Goal: Task Accomplishment & Management: Complete application form

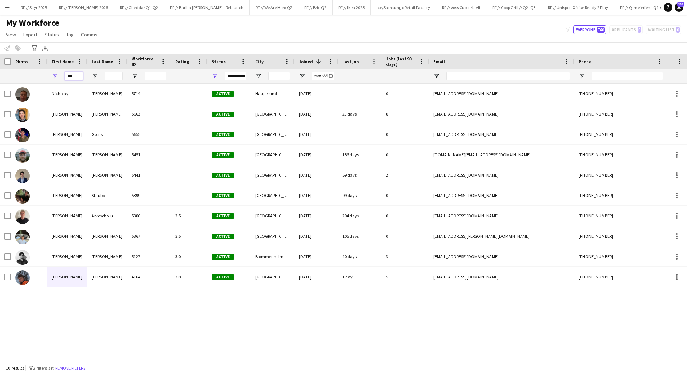
click at [71, 77] on input "***" at bounding box center [74, 76] width 18 height 9
click at [169, 7] on button "RF // Kavli Cheddar Q3 Close" at bounding box center [173, 7] width 53 height 14
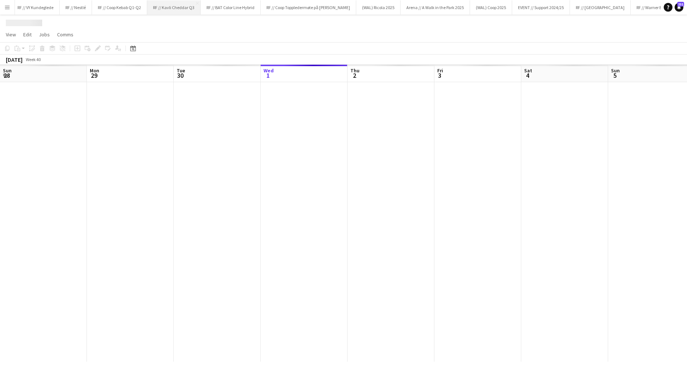
scroll to position [0, 174]
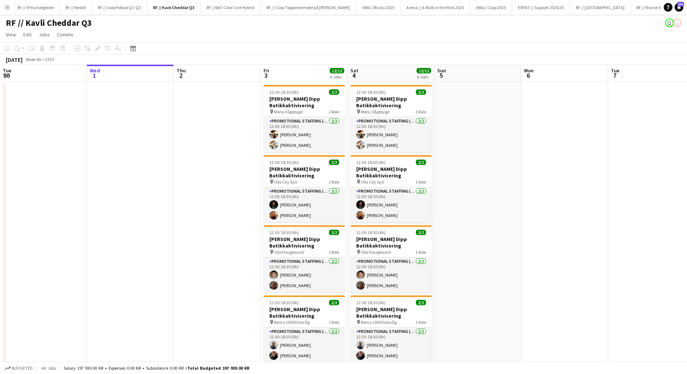
click at [214, 191] on app-date-cell at bounding box center [217, 301] width 87 height 438
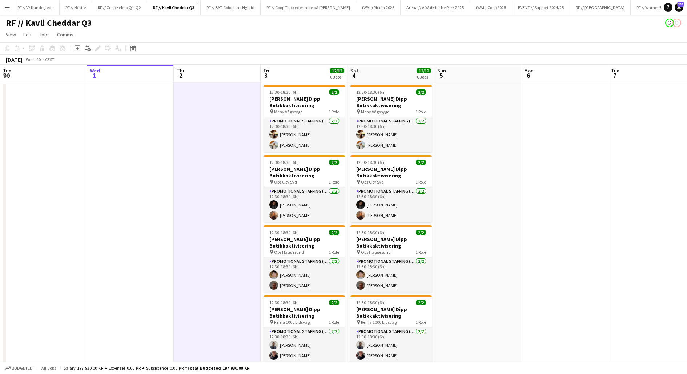
click at [214, 191] on app-date-cell at bounding box center [217, 301] width 87 height 438
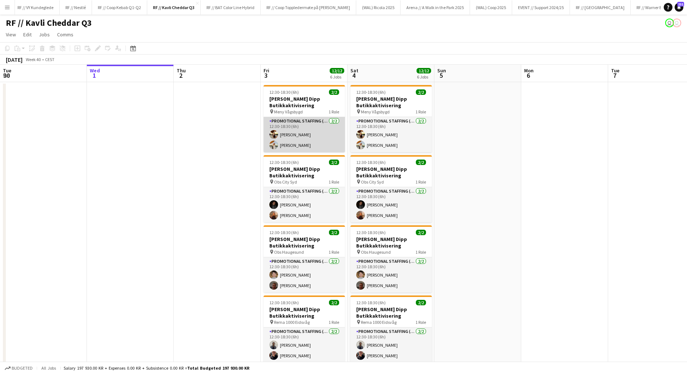
click at [281, 139] on app-card-role "Promotional Staffing (Promotional Staff) 2/2 12:30-18:30 (6h) Malene Rypestøl C…" at bounding box center [303, 134] width 81 height 35
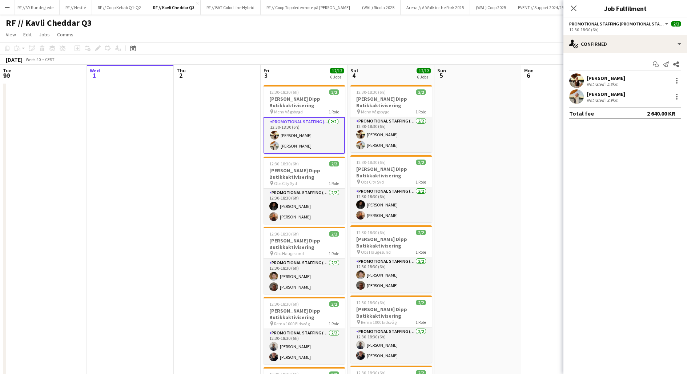
click at [580, 78] on app-user-avatar at bounding box center [576, 80] width 15 height 15
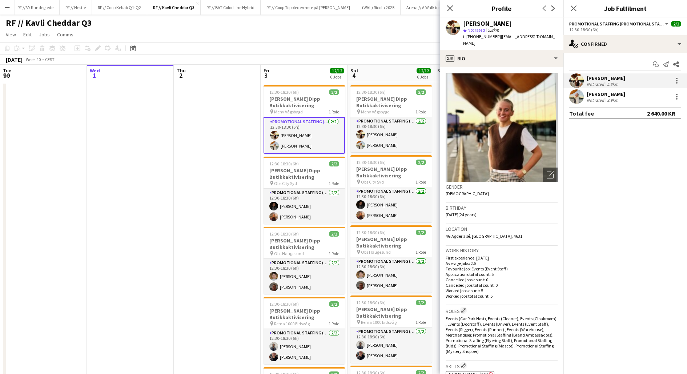
click at [575, 97] on app-user-avatar at bounding box center [576, 96] width 15 height 15
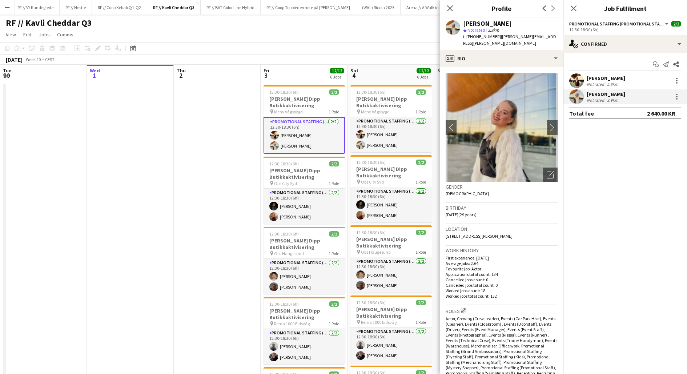
click at [224, 220] on app-date-cell at bounding box center [217, 301] width 87 height 438
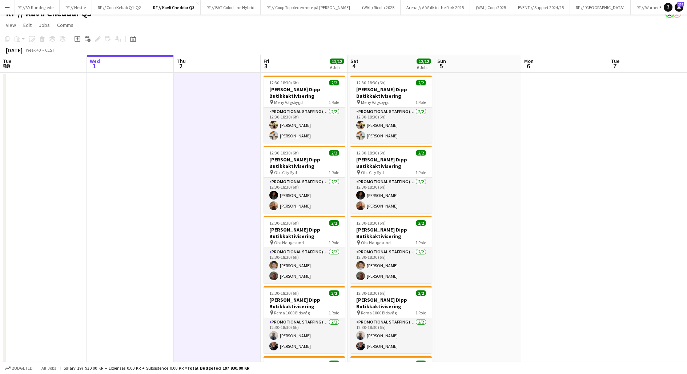
scroll to position [0, 0]
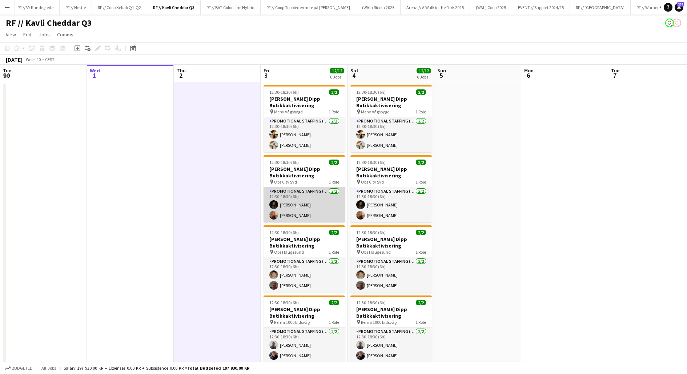
click at [282, 207] on app-card-role "Promotional Staffing (Promotional Staff) 2/2 12:30-18:30 (6h) Julie Herrevold I…" at bounding box center [303, 204] width 81 height 35
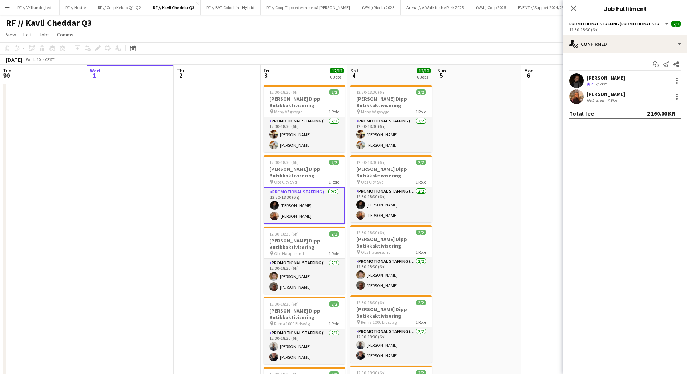
click at [581, 78] on app-user-avatar at bounding box center [576, 80] width 15 height 15
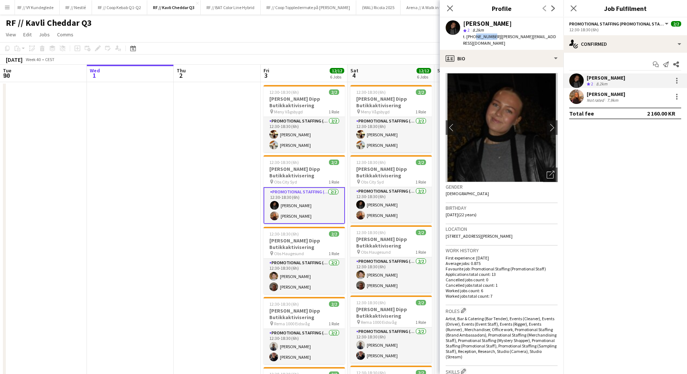
drag, startPoint x: 489, startPoint y: 37, endPoint x: 473, endPoint y: 36, distance: 16.0
click at [473, 36] on span "t. +4790558015" at bounding box center [482, 36] width 38 height 5
copy span "90558015"
click at [581, 98] on app-user-avatar at bounding box center [576, 96] width 15 height 15
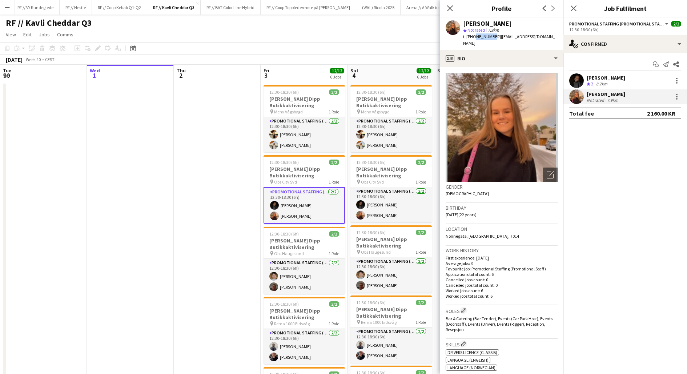
drag, startPoint x: 490, startPoint y: 37, endPoint x: 473, endPoint y: 36, distance: 17.5
click at [473, 36] on span "t. +4741544859" at bounding box center [482, 36] width 38 height 5
copy span "41544859"
click at [4, 7] on app-icon "Menu" at bounding box center [7, 7] width 6 height 6
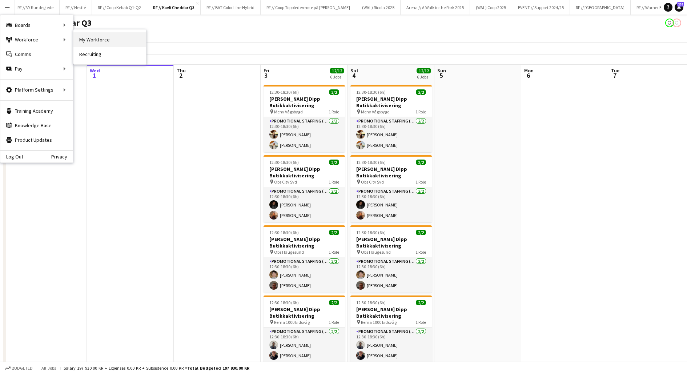
click at [89, 40] on link "My Workforce" at bounding box center [109, 39] width 73 height 15
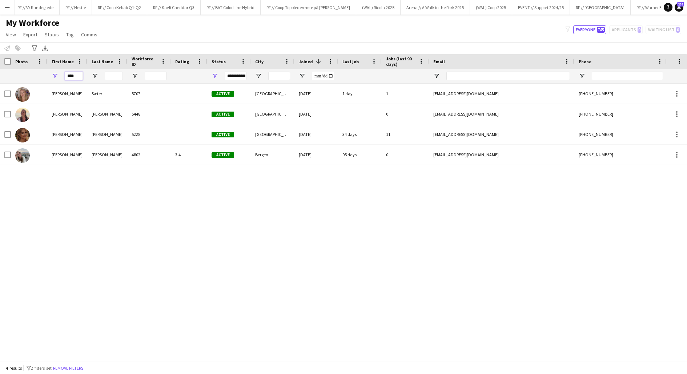
click at [74, 77] on input "****" at bounding box center [74, 76] width 18 height 9
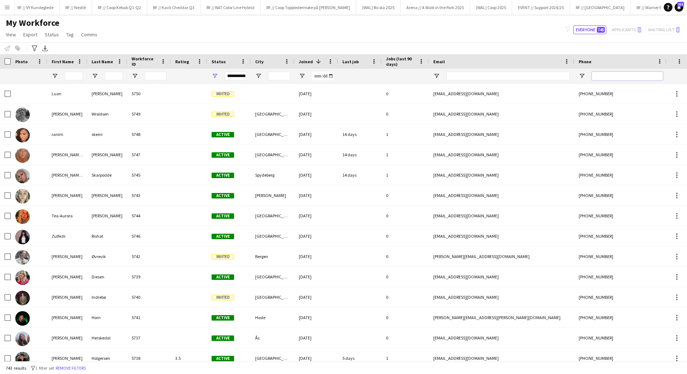
click at [621, 77] on input "Phone Filter Input" at bounding box center [626, 76] width 71 height 9
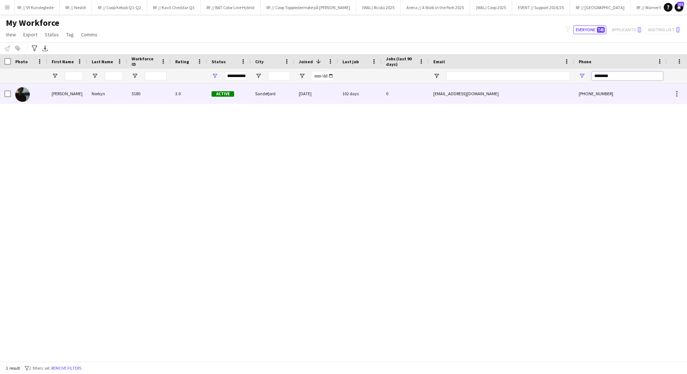
type input "********"
click at [84, 96] on div "Oliver" at bounding box center [67, 94] width 40 height 20
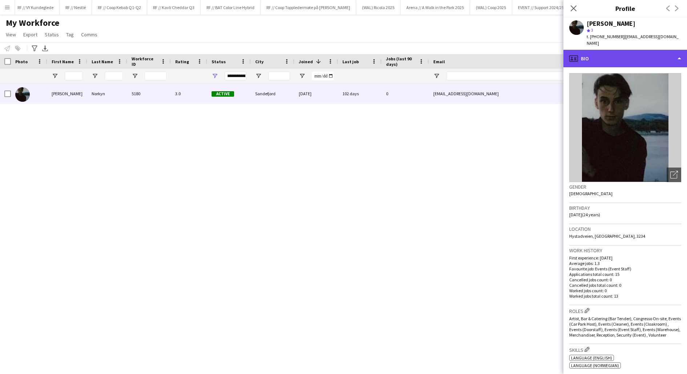
click at [624, 53] on div "profile Bio" at bounding box center [624, 58] width 123 height 17
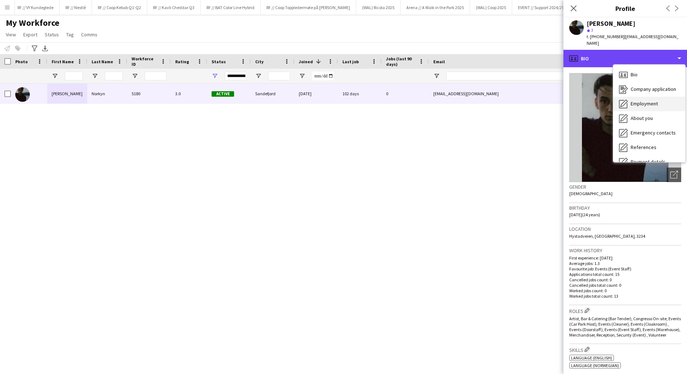
scroll to position [68, 0]
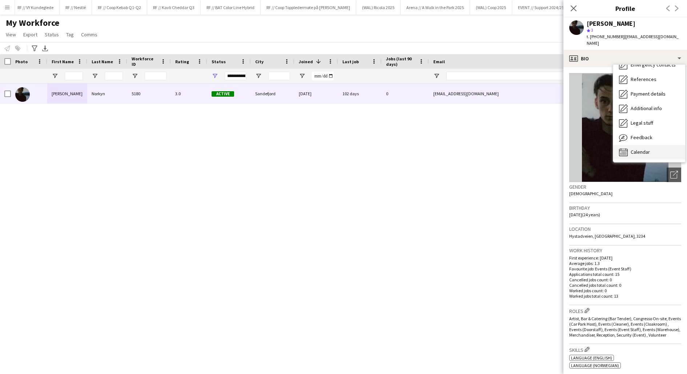
click at [629, 146] on div "Calendar Calendar" at bounding box center [649, 152] width 72 height 15
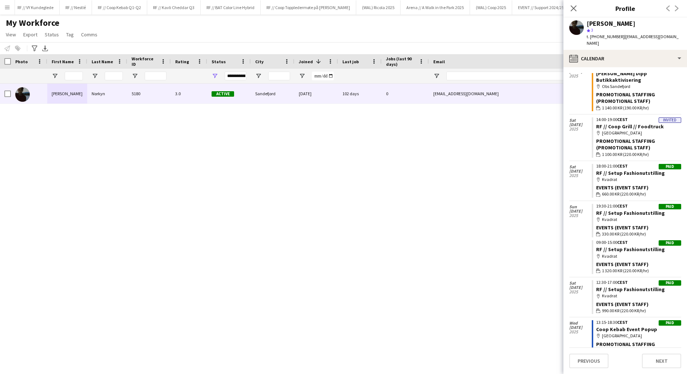
scroll to position [0, 0]
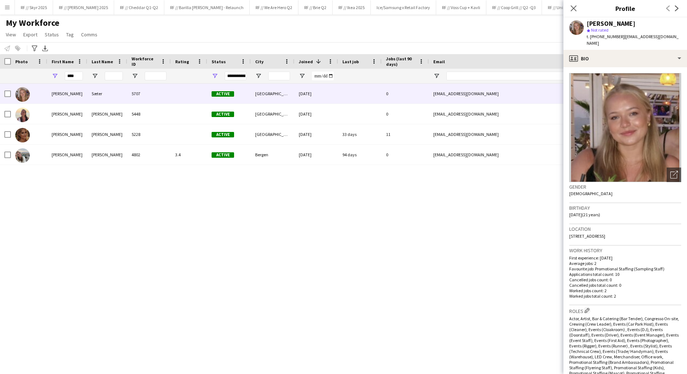
scroll to position [0, 18]
click at [9, 6] on app-icon "Menu" at bounding box center [7, 7] width 6 height 6
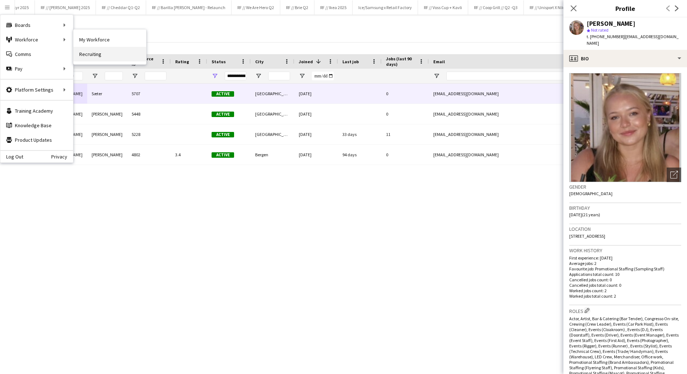
click at [84, 52] on link "Recruiting" at bounding box center [109, 54] width 73 height 15
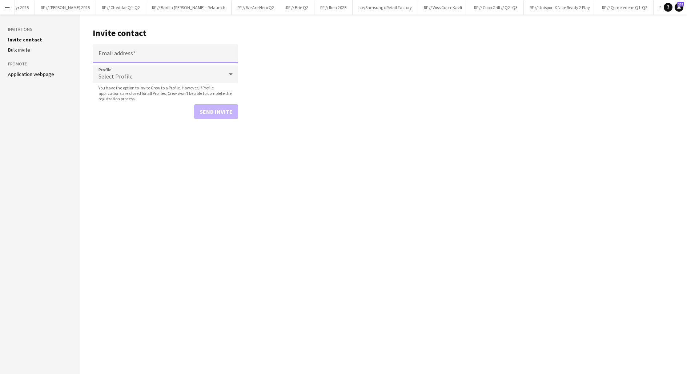
click at [104, 54] on input "Email address" at bounding box center [165, 53] width 145 height 18
paste input "**********"
type input "**********"
click at [216, 112] on button "Send invite" at bounding box center [216, 111] width 44 height 15
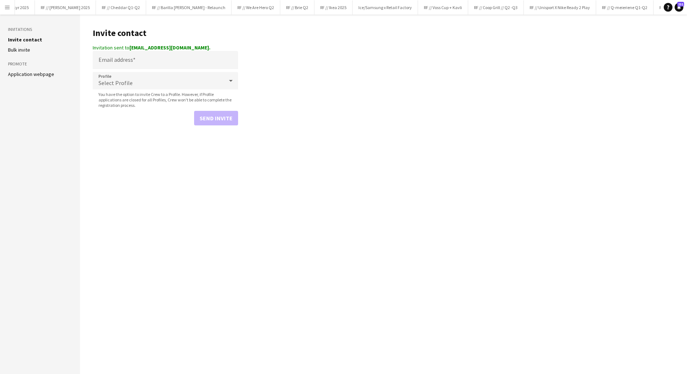
click at [155, 174] on main "Invite contact Invitation sent to odinlomsdalen@gmail.com. Email address Profil…" at bounding box center [383, 194] width 607 height 359
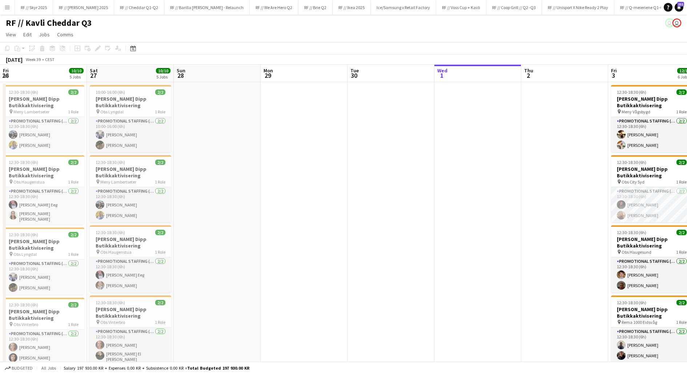
scroll to position [0, 191]
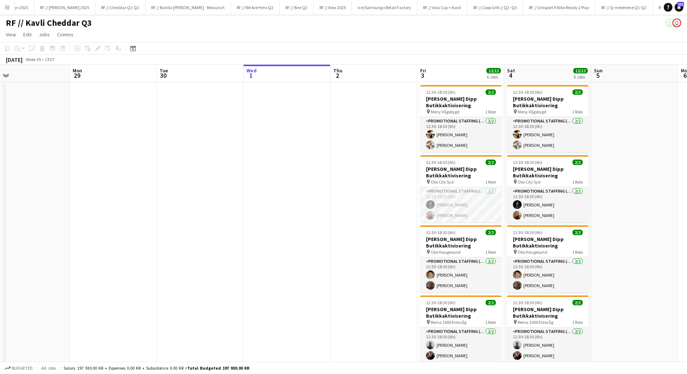
click at [397, 258] on app-date-cell at bounding box center [373, 301] width 87 height 438
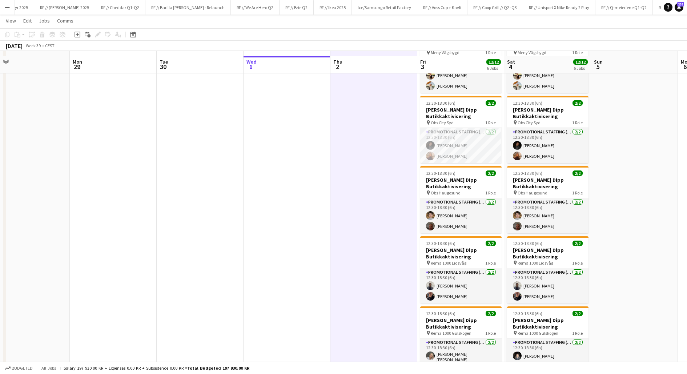
scroll to position [64, 0]
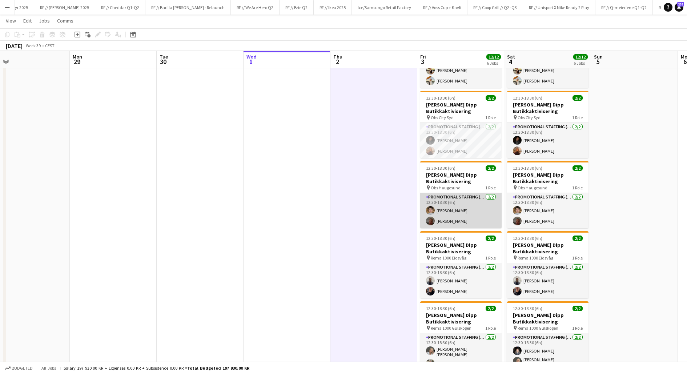
click at [446, 214] on app-card-role "Promotional Staffing (Promotional Staff) [DATE] 12:30-18:30 (6h) [PERSON_NAME] …" at bounding box center [460, 210] width 81 height 35
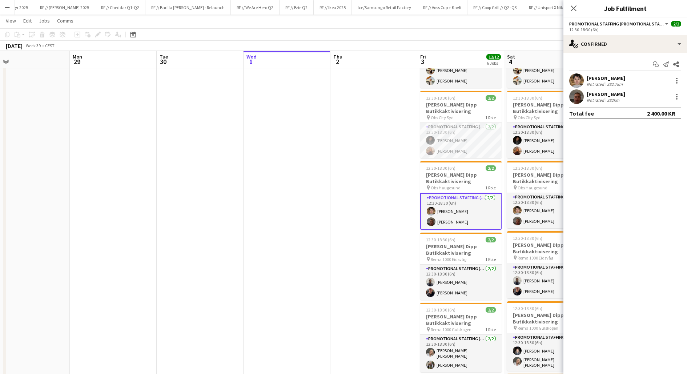
click at [576, 81] on app-user-avatar at bounding box center [576, 80] width 15 height 15
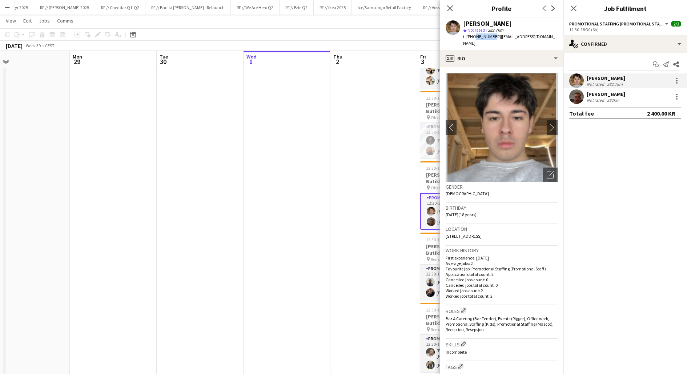
drag, startPoint x: 490, startPoint y: 36, endPoint x: 473, endPoint y: 36, distance: 17.1
click at [473, 36] on span "t. [PHONE_NUMBER]" at bounding box center [482, 36] width 38 height 5
copy span "95724123"
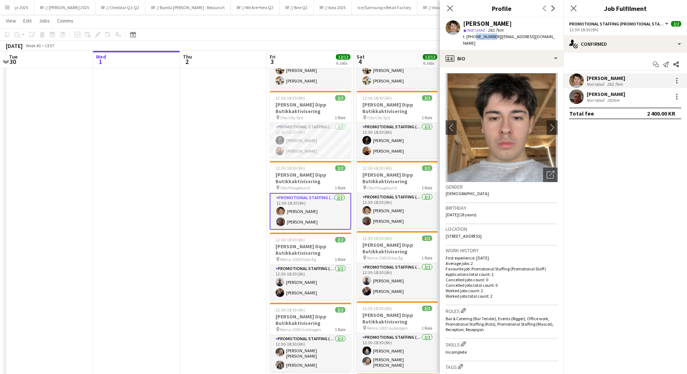
scroll to position [0, 256]
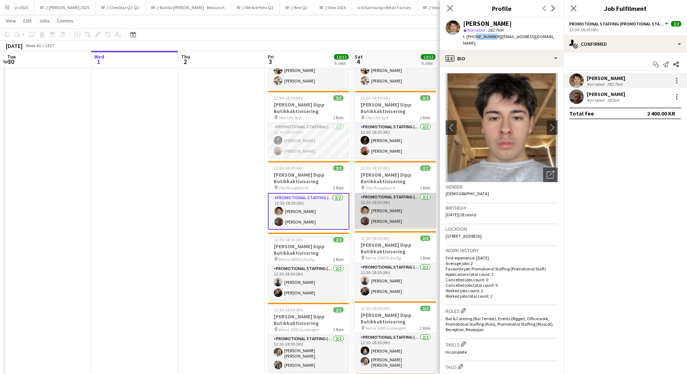
click at [383, 214] on app-card-role "Promotional Staffing (Promotional Staff) [DATE] 12:30-18:30 (6h) [PERSON_NAME] …" at bounding box center [395, 210] width 81 height 35
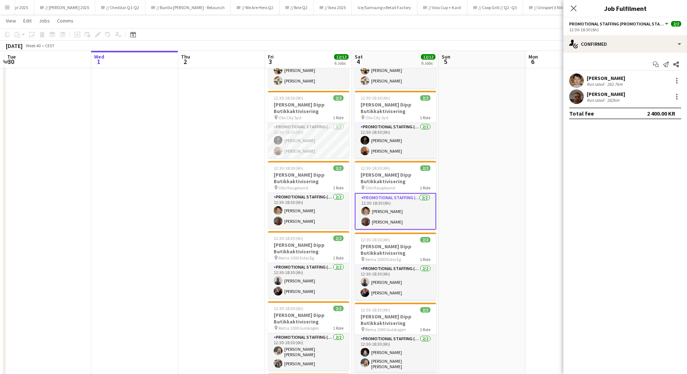
click at [580, 98] on app-user-avatar at bounding box center [576, 96] width 15 height 15
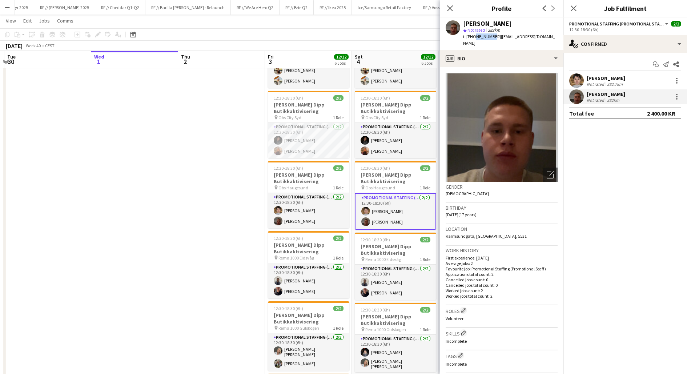
drag, startPoint x: 490, startPoint y: 37, endPoint x: 473, endPoint y: 36, distance: 17.1
click at [473, 36] on span "t. [PHONE_NUMBER]" at bounding box center [482, 36] width 38 height 5
copy span "95008879"
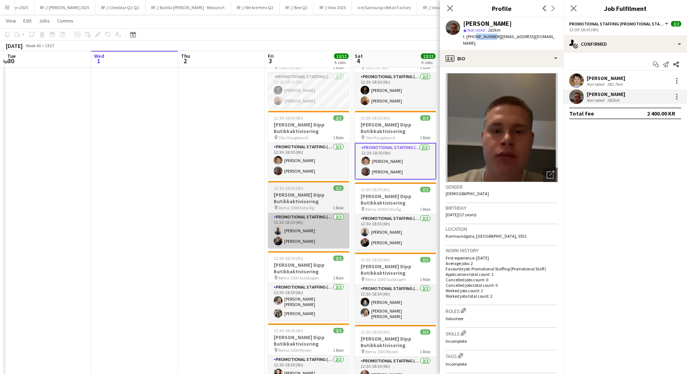
scroll to position [124, 0]
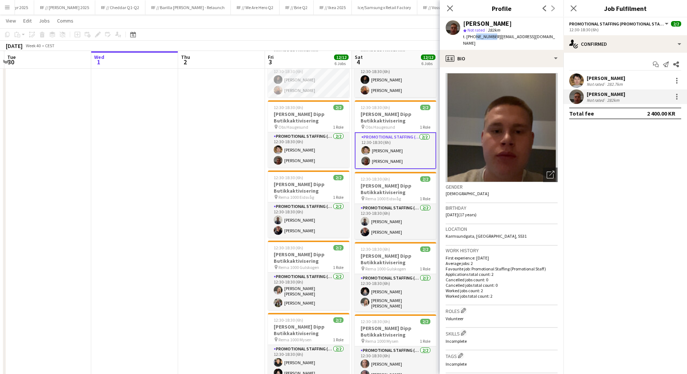
click at [251, 259] on app-date-cell at bounding box center [221, 176] width 87 height 438
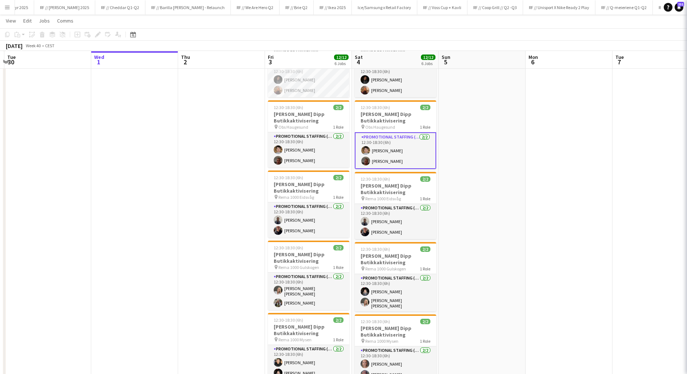
scroll to position [0, 256]
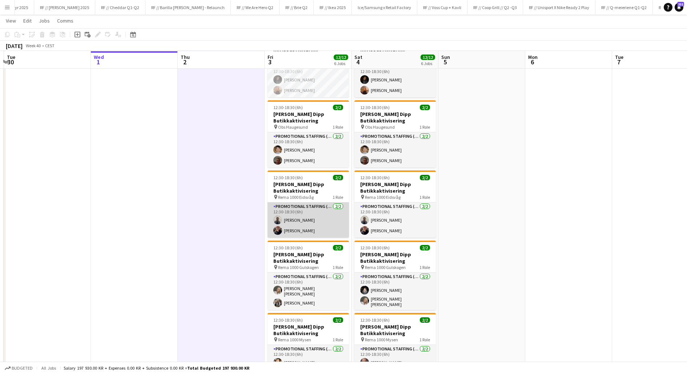
click at [291, 230] on app-card-role "Promotional Staffing (Promotional Staff) [DATE] 12:30-18:30 (6h) [PERSON_NAME] …" at bounding box center [307, 219] width 81 height 35
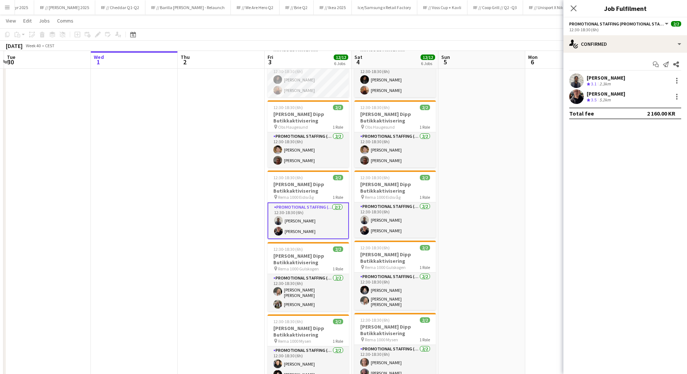
click at [575, 97] on app-user-avatar at bounding box center [576, 96] width 15 height 15
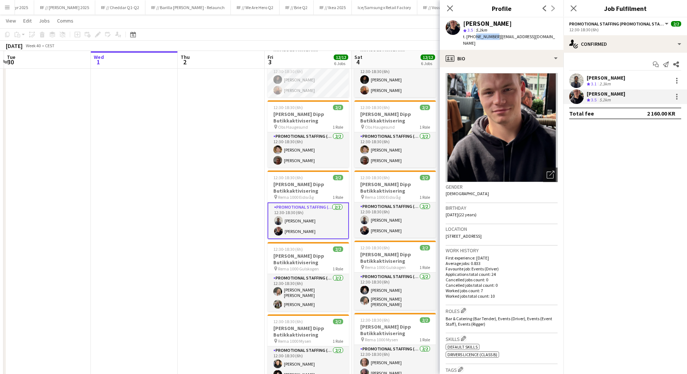
drag, startPoint x: 490, startPoint y: 38, endPoint x: 473, endPoint y: 37, distance: 17.1
click at [473, 37] on div "t. [PHONE_NUMBER] | [EMAIL_ADDRESS][DOMAIN_NAME]" at bounding box center [510, 39] width 94 height 13
copy span "48362626"
click at [579, 84] on app-user-avatar at bounding box center [576, 80] width 15 height 15
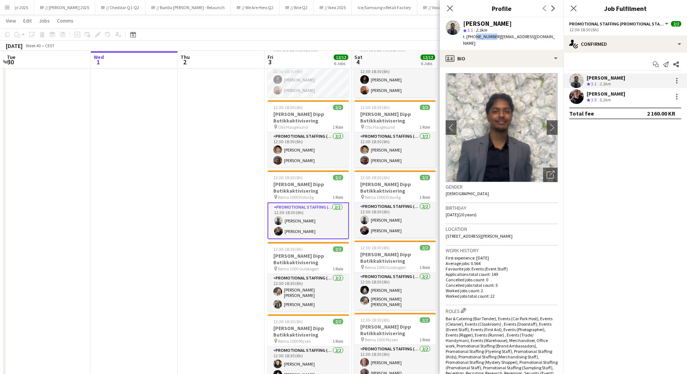
drag, startPoint x: 489, startPoint y: 36, endPoint x: 473, endPoint y: 36, distance: 16.0
click at [473, 36] on span "t. [PHONE_NUMBER]" at bounding box center [482, 36] width 38 height 5
copy span "40042032"
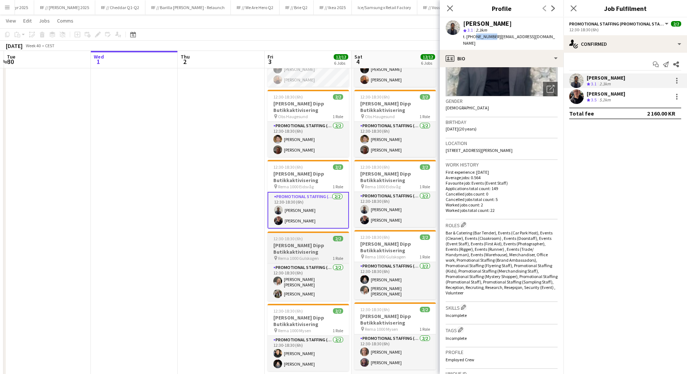
scroll to position [158, 0]
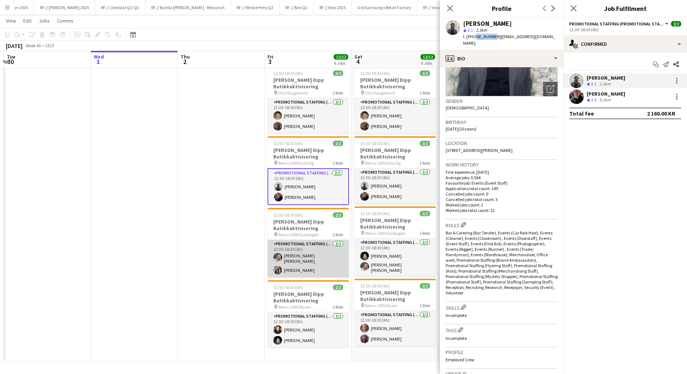
click at [295, 259] on app-card-role "Promotional Staffing (Promotional Staff) [DATE] 12:30-18:30 (6h) [PERSON_NAME] …" at bounding box center [307, 258] width 81 height 37
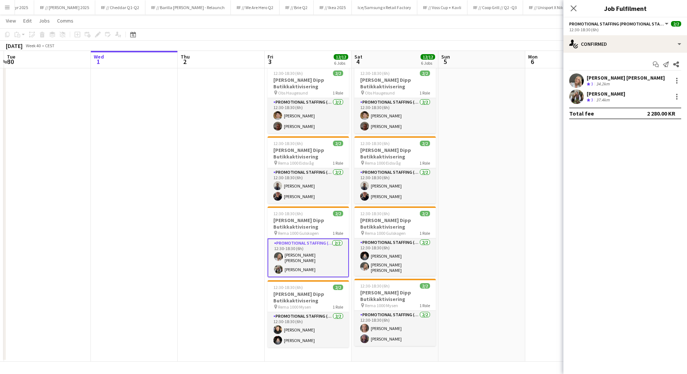
click at [232, 255] on app-date-cell at bounding box center [221, 142] width 87 height 438
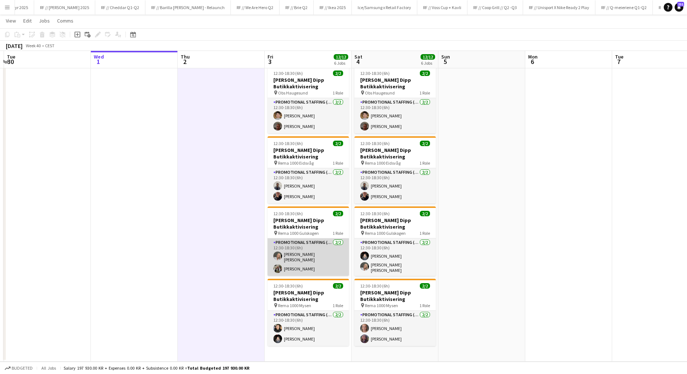
click at [297, 253] on app-card-role "Promotional Staffing (Promotional Staff) [DATE] 12:30-18:30 (6h) [PERSON_NAME] …" at bounding box center [307, 256] width 81 height 37
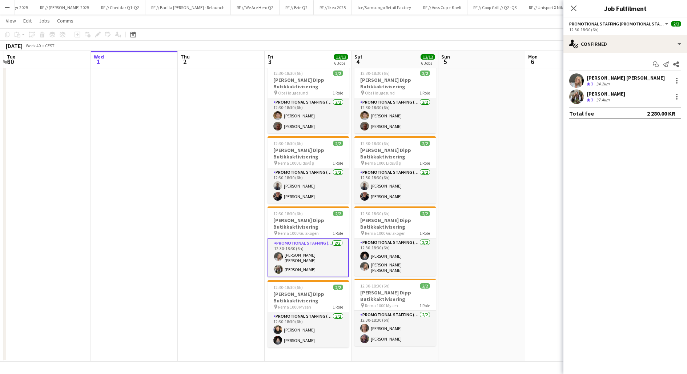
click at [239, 316] on app-date-cell at bounding box center [221, 142] width 87 height 438
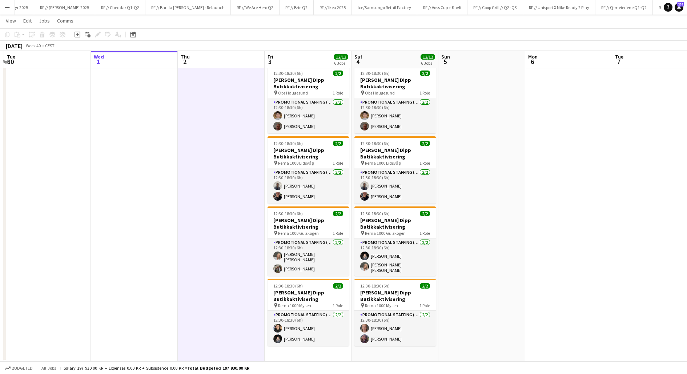
click at [239, 316] on app-date-cell at bounding box center [221, 142] width 87 height 438
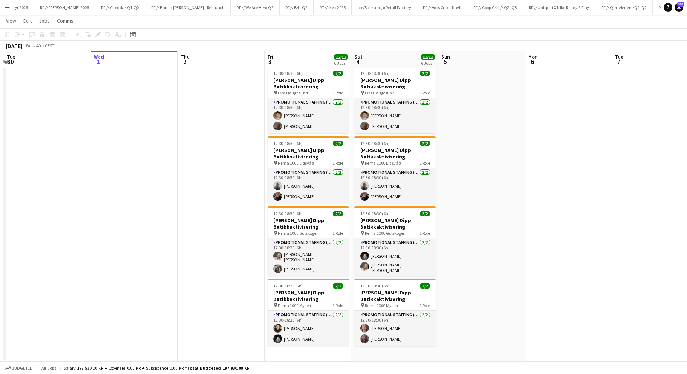
click at [223, 320] on app-date-cell at bounding box center [221, 142] width 87 height 438
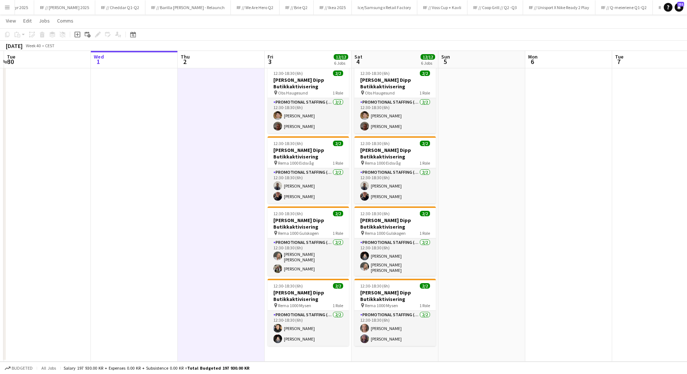
click at [223, 320] on app-date-cell at bounding box center [221, 142] width 87 height 438
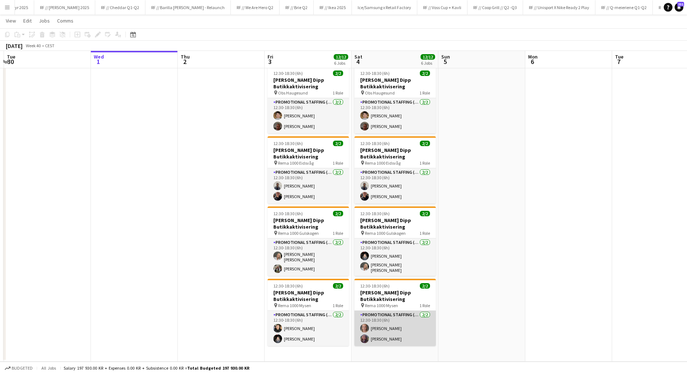
click at [374, 325] on app-card-role "Promotional Staffing (Promotional Staff) [DATE] 12:30-18:30 (6h) [PERSON_NAME]" at bounding box center [394, 328] width 81 height 35
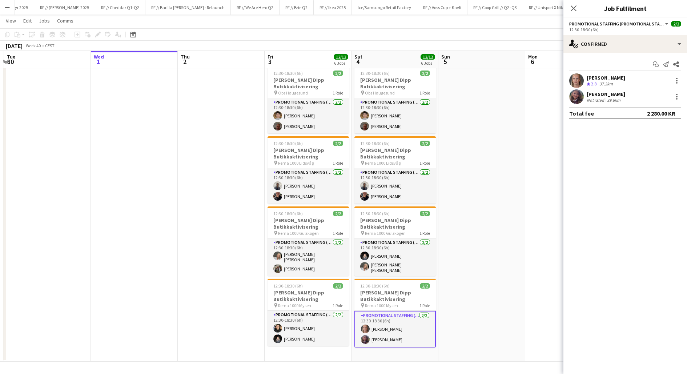
click at [576, 77] on app-user-avatar at bounding box center [576, 80] width 15 height 15
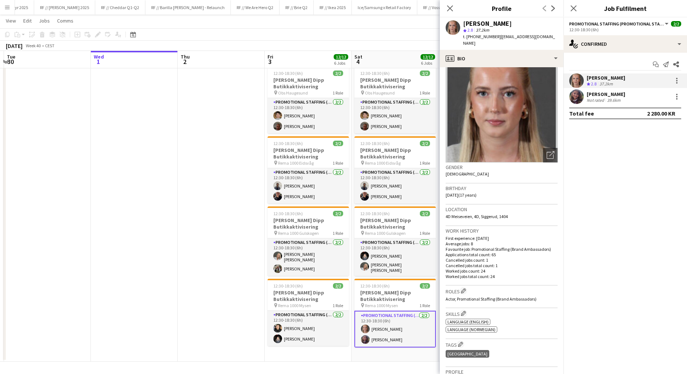
scroll to position [12, 0]
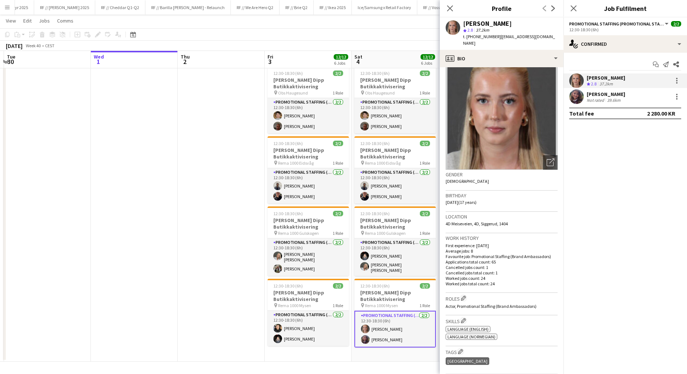
click at [575, 95] on app-user-avatar at bounding box center [576, 96] width 15 height 15
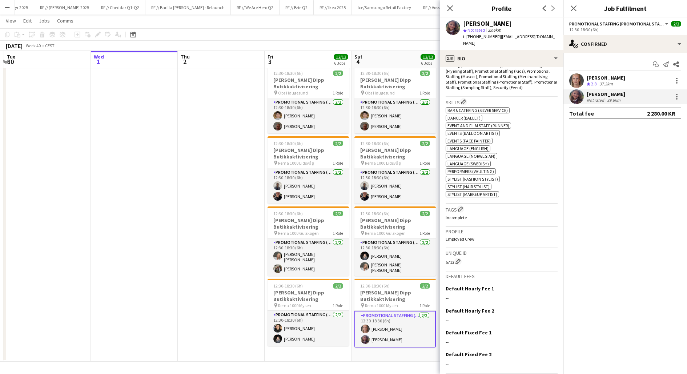
scroll to position [293, 0]
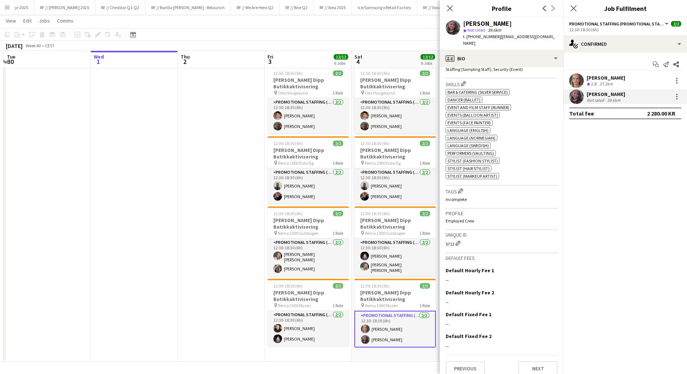
click at [380, 358] on app-date-cell "12:30-18:30 (6h) 2/2 Kavli Cheddar Dipp Butikkaktivisering pin Meny Vågsbygd 1 …" at bounding box center [394, 142] width 87 height 438
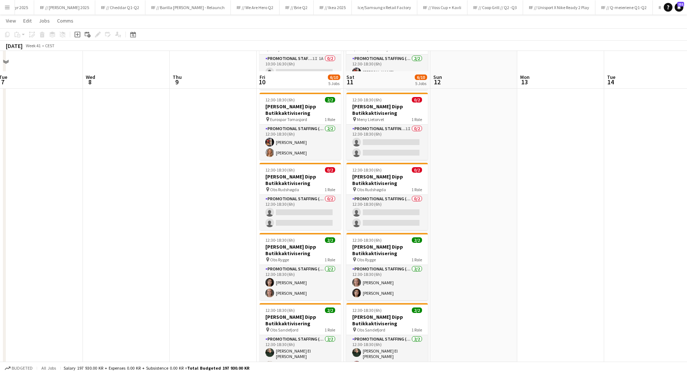
scroll to position [0, 0]
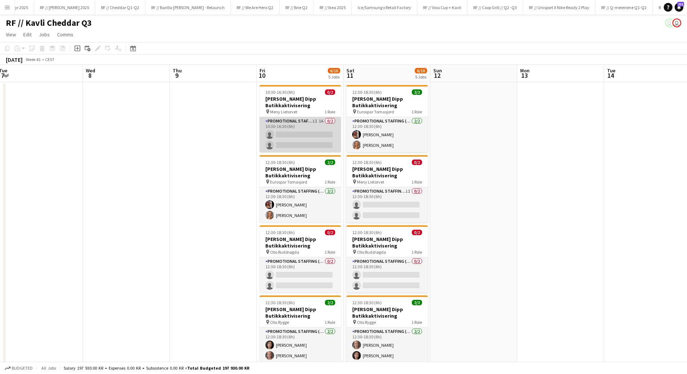
click at [297, 141] on app-card-role "Promotional Staffing (Promotional Staff) 1I 1A 0/2 10:30-16:30 (6h) single-neut…" at bounding box center [299, 134] width 81 height 35
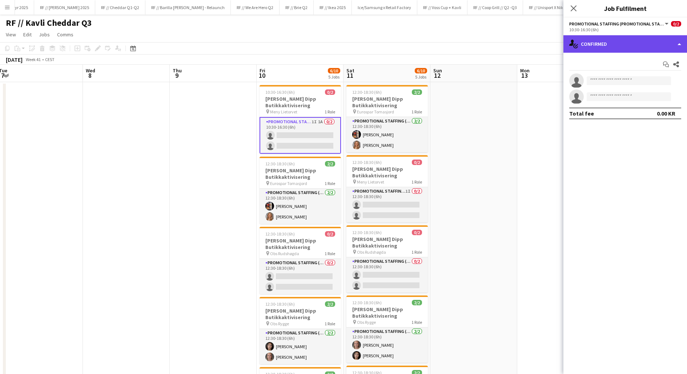
click at [613, 40] on div "single-neutral-actions-check-2 Confirmed" at bounding box center [624, 43] width 123 height 17
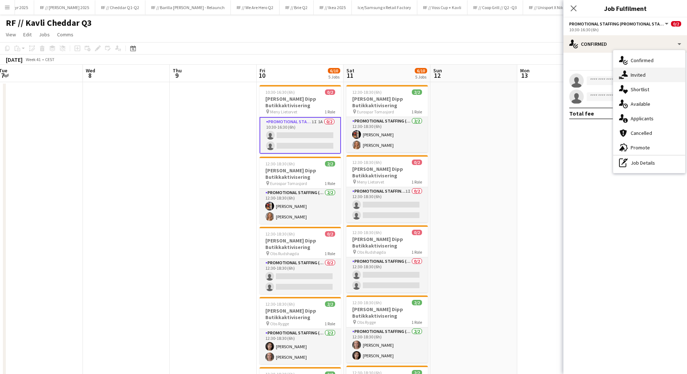
click at [629, 78] on div "single-neutral-actions-share-1 Invited" at bounding box center [649, 75] width 72 height 15
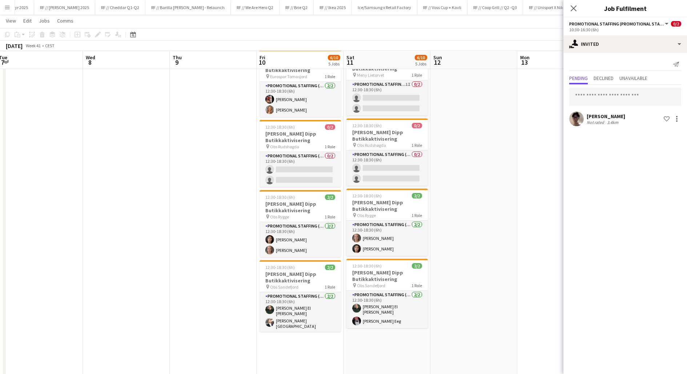
scroll to position [106, 0]
click at [481, 245] on app-date-cell at bounding box center [473, 194] width 87 height 438
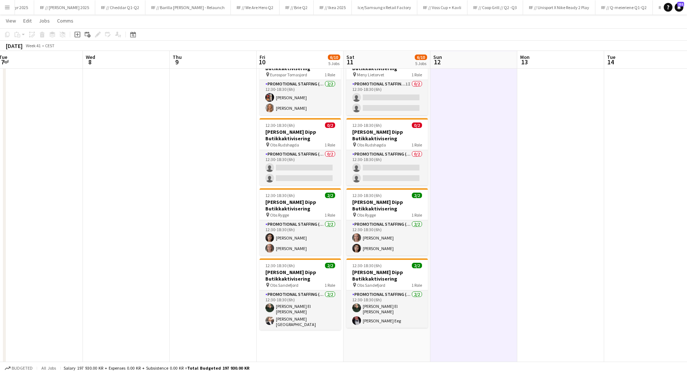
click at [213, 257] on app-date-cell at bounding box center [213, 194] width 87 height 438
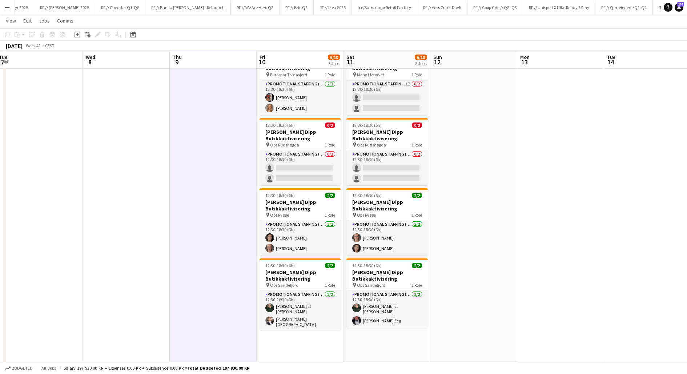
click at [213, 257] on app-date-cell at bounding box center [213, 194] width 87 height 438
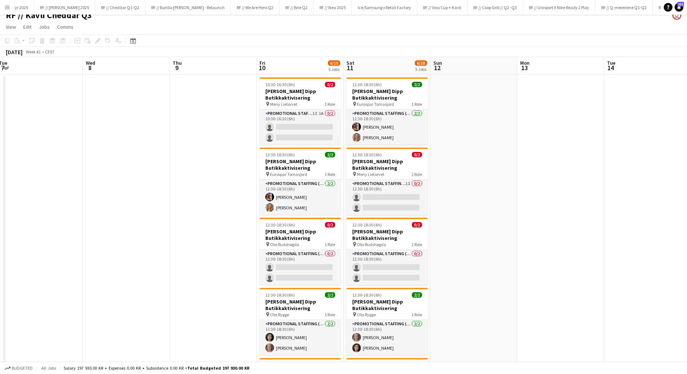
scroll to position [0, 0]
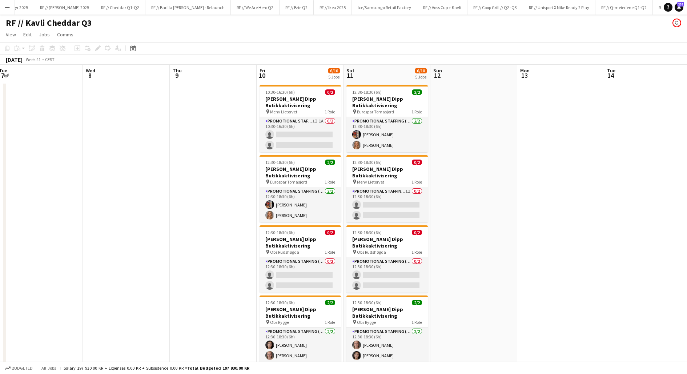
click at [206, 233] on app-date-cell at bounding box center [213, 301] width 87 height 438
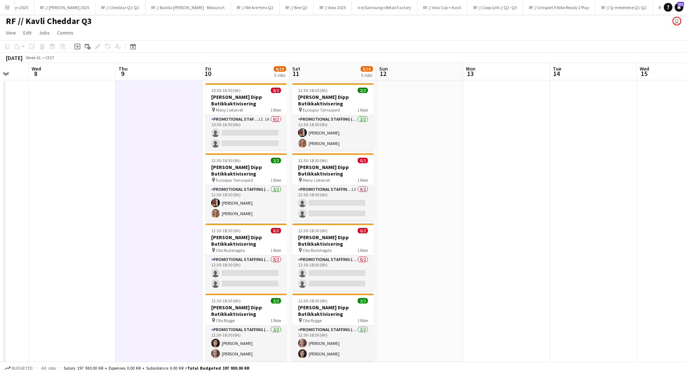
scroll to position [3, 0]
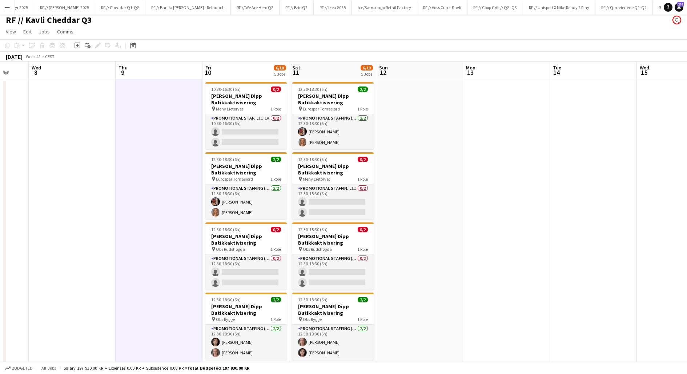
click at [174, 258] on app-date-cell at bounding box center [159, 333] width 87 height 509
